Goal: Navigation & Orientation: Find specific page/section

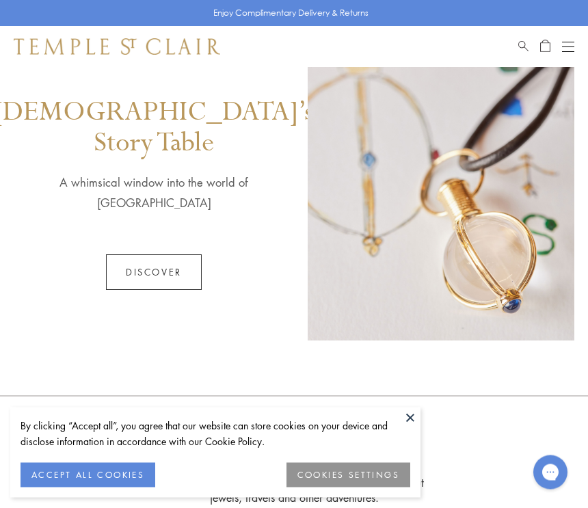
scroll to position [635, 0]
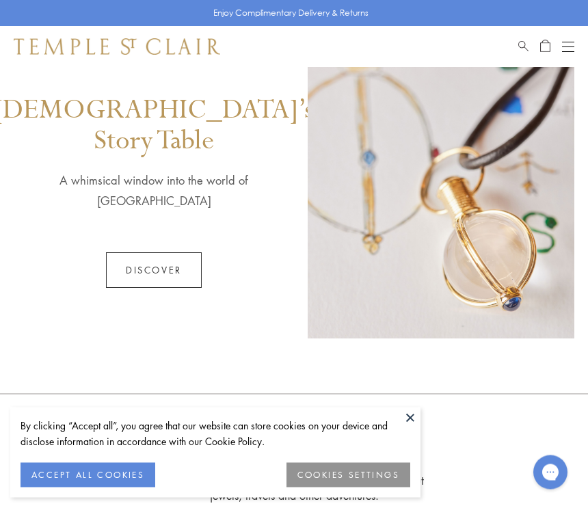
click at [339, 485] on button "COOKIES SETTINGS" at bounding box center [349, 475] width 124 height 25
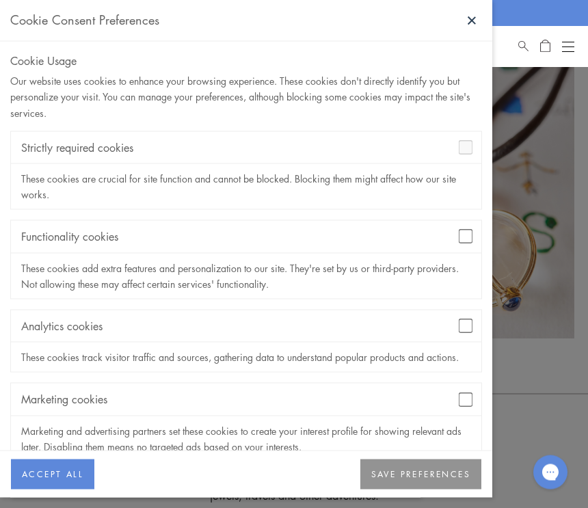
scroll to position [636, 0]
click at [53, 485] on button "ACCEPT ALL" at bounding box center [52, 475] width 83 height 30
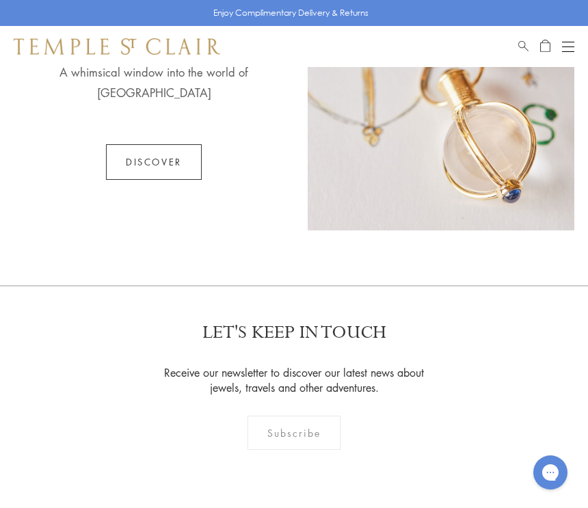
scroll to position [747, 0]
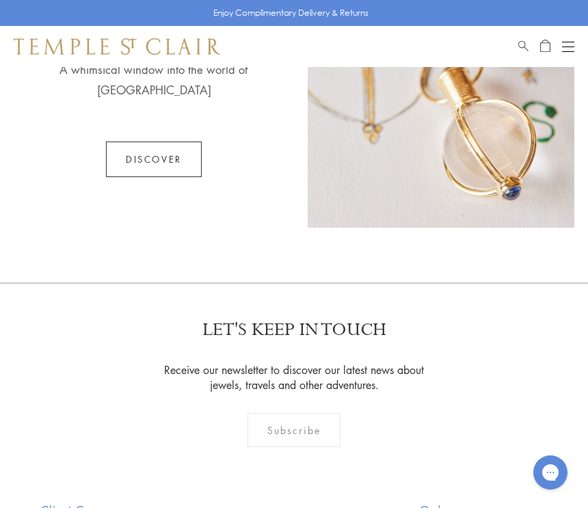
click at [436, 244] on div "Enjoy Complimentary Delivery & Returns Shop Shop Categories Amulets Pendants & …" at bounding box center [294, 120] width 588 height 1735
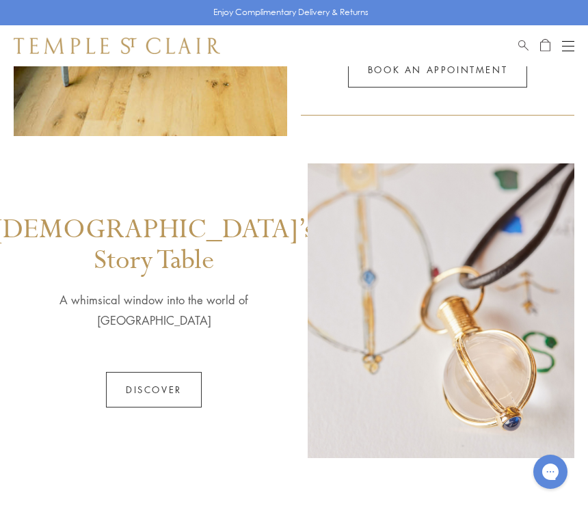
scroll to position [516, 0]
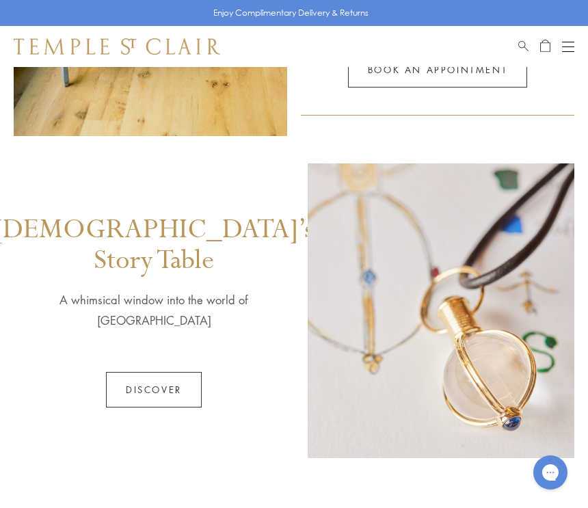
click at [161, 372] on link "Discover" at bounding box center [154, 390] width 96 height 36
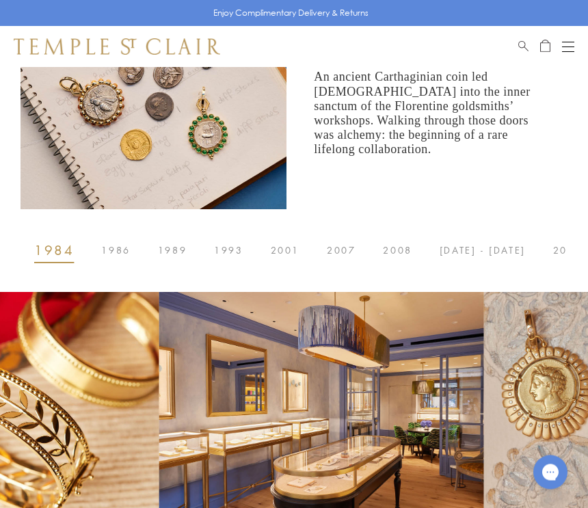
scroll to position [384, 0]
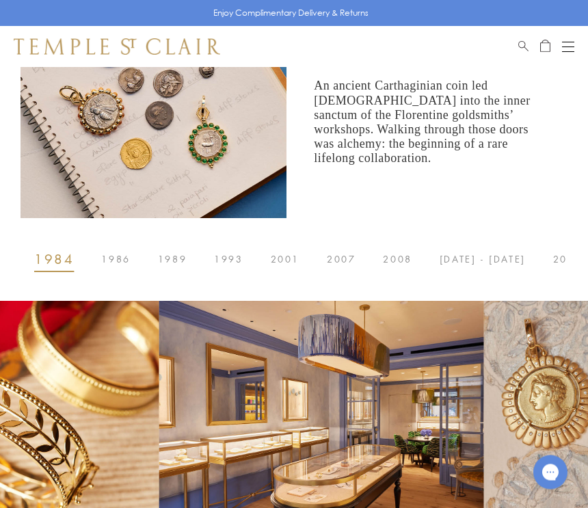
click at [198, 298] on main "1984 1984 Ancient Coin Jewellery Ancient Coin Jewellery An ancient Carthaginian…" at bounding box center [294, 367] width 588 height 1369
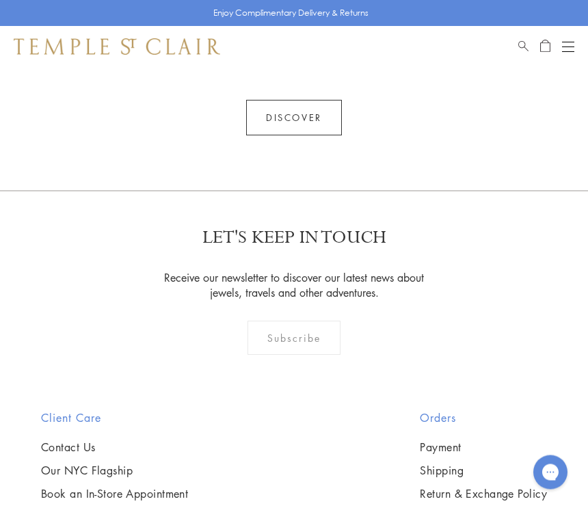
scroll to position [1301, 0]
